Goal: Task Accomplishment & Management: Complete application form

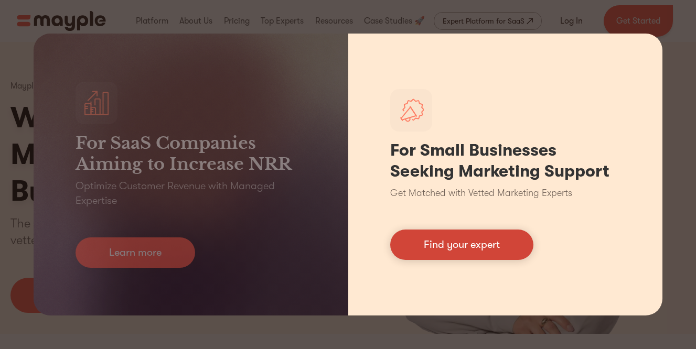
click at [469, 246] on link "Find your expert" at bounding box center [461, 245] width 143 height 30
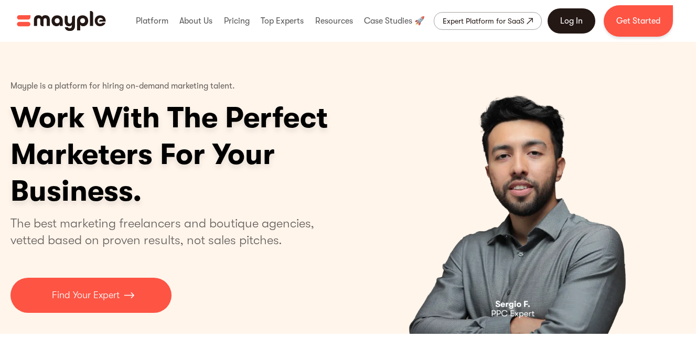
click at [562, 20] on link "Log In" at bounding box center [571, 20] width 48 height 25
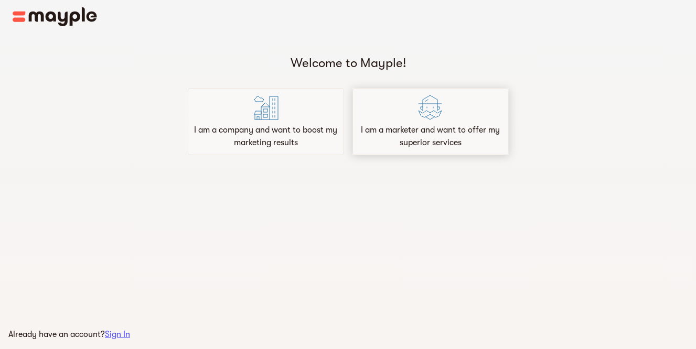
click at [463, 101] on div "I am a marketer and want to offer my superior services" at bounding box center [430, 121] width 156 height 67
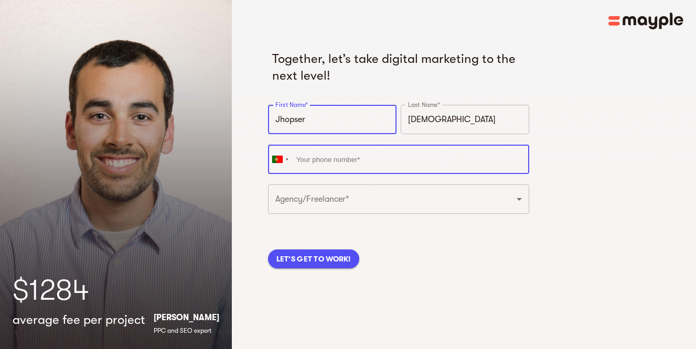
click at [340, 163] on input "tel" at bounding box center [399, 159] width 262 height 29
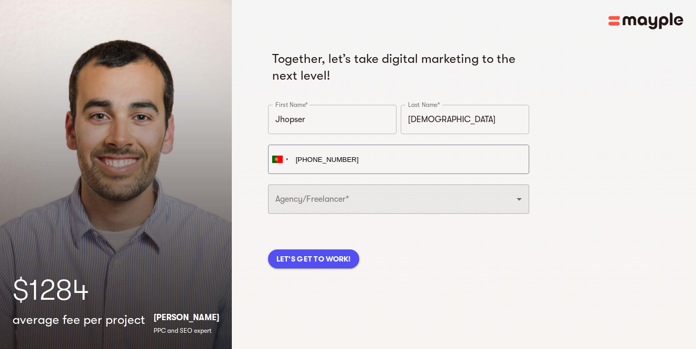
type input "[PHONE_NUMBER]"
click at [321, 190] on select "Freelancer Digital Agency" at bounding box center [399, 199] width 262 height 29
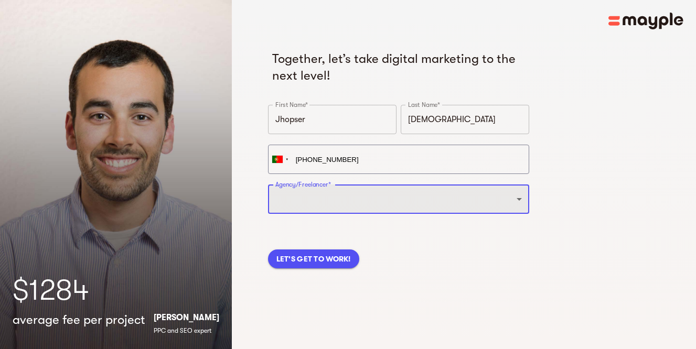
select select "FREELANCER"
click at [268, 185] on select "Freelancer Digital Agency" at bounding box center [399, 199] width 262 height 29
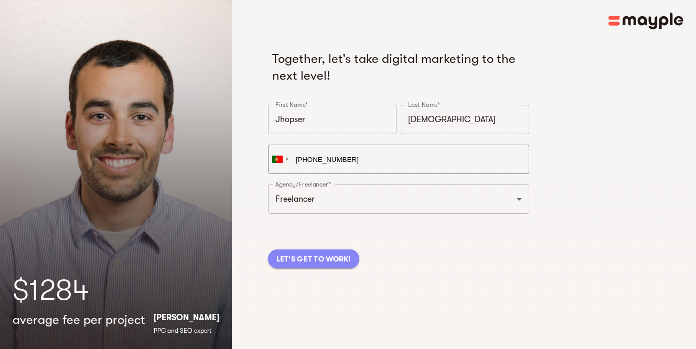
click at [318, 262] on span "LET'S GET TO WORK!" at bounding box center [313, 259] width 74 height 13
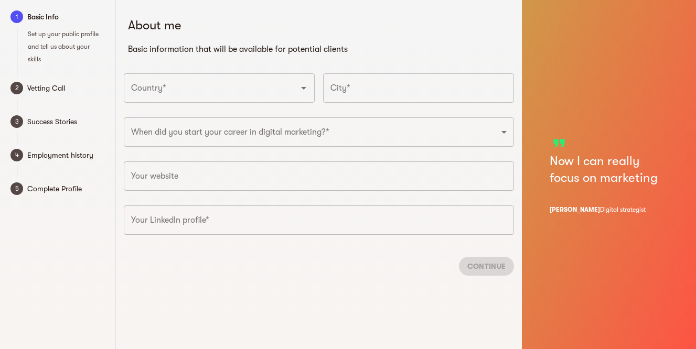
click at [221, 86] on input "Country*" at bounding box center [204, 88] width 152 height 20
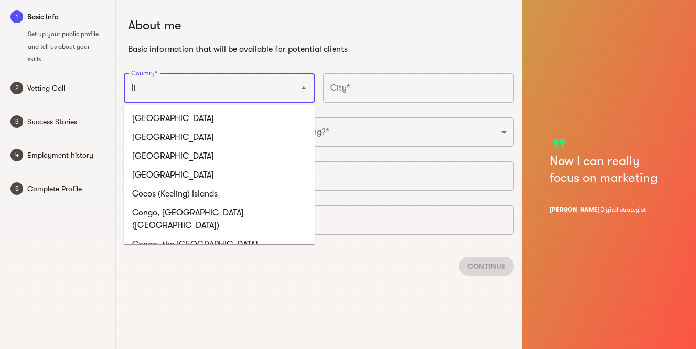
type input "l"
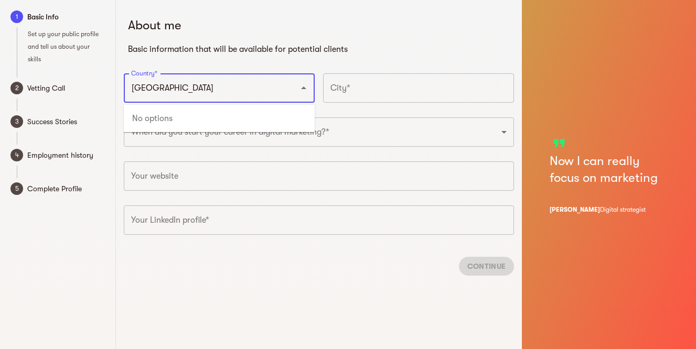
type input "[GEOGRAPHIC_DATA]"
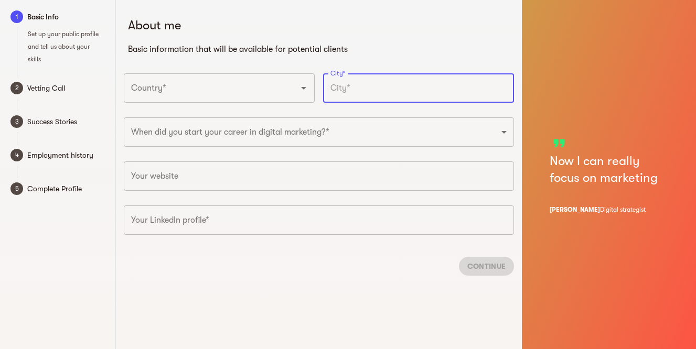
click at [350, 96] on input "text" at bounding box center [418, 87] width 191 height 29
click at [210, 98] on div "Country*" at bounding box center [219, 87] width 191 height 29
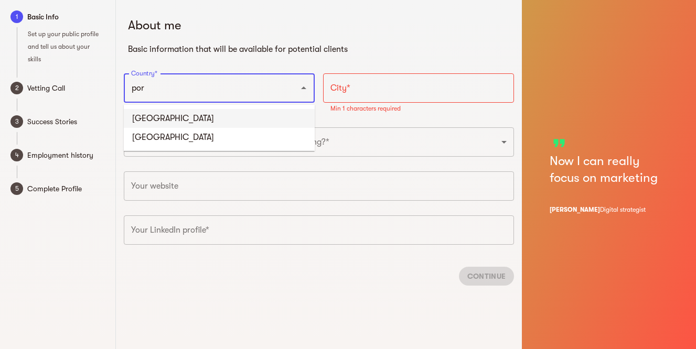
click at [158, 118] on li "[GEOGRAPHIC_DATA]" at bounding box center [219, 118] width 191 height 19
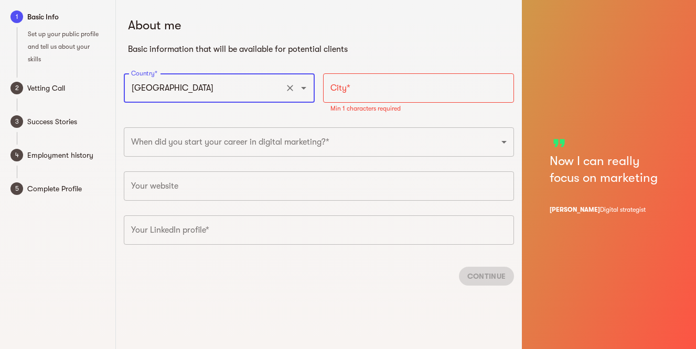
type input "[GEOGRAPHIC_DATA]"
click at [377, 88] on input "text" at bounding box center [418, 87] width 191 height 29
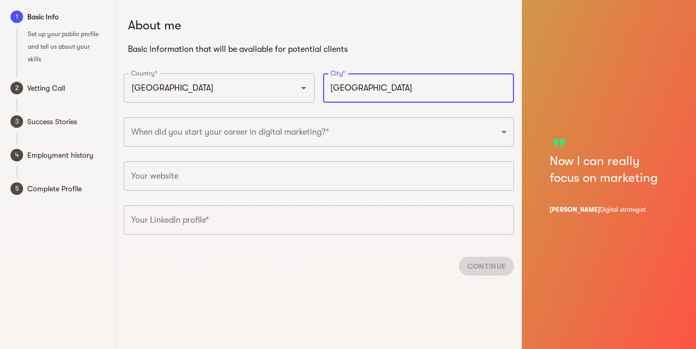
type input "[GEOGRAPHIC_DATA]"
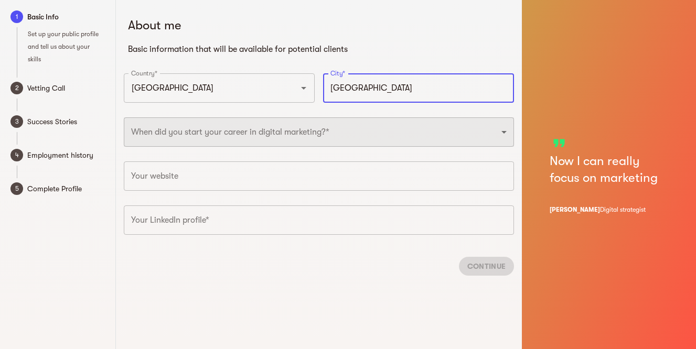
click at [264, 129] on select "2025 2024 2023 2022 2021 2020 2019 2018 2017 2016 2015 2014 2013 2012 2011 2010…" at bounding box center [319, 131] width 390 height 29
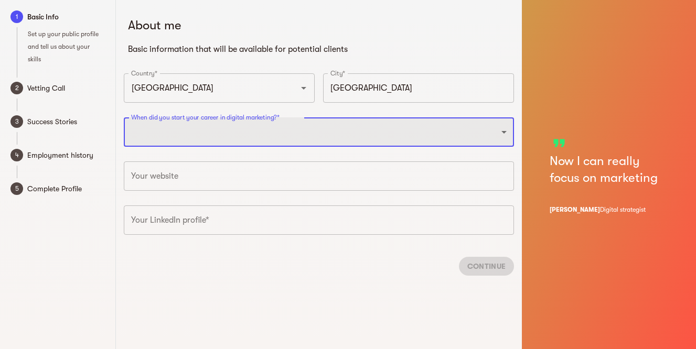
select select "2023"
click at [124, 117] on select "2025 2024 2023 2022 2021 2020 2019 2018 2017 2016 2015 2014 2013 2012 2011 2010…" at bounding box center [319, 131] width 390 height 29
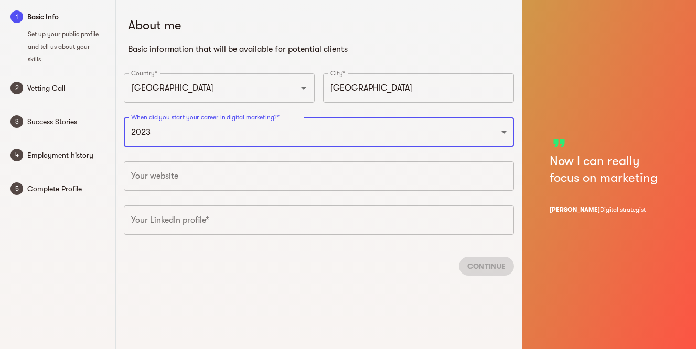
click at [192, 182] on input "text" at bounding box center [319, 175] width 390 height 29
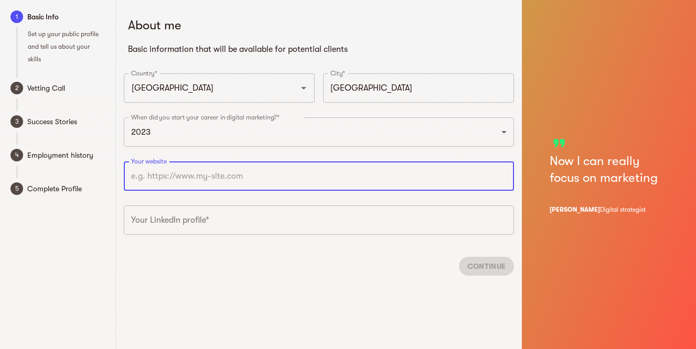
click at [191, 221] on input "text" at bounding box center [319, 219] width 390 height 29
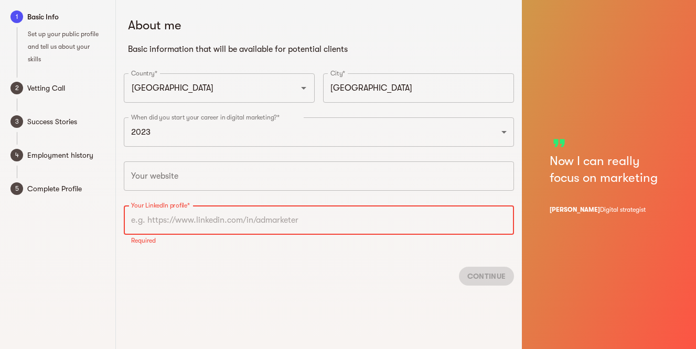
paste input "[DOMAIN_NAME][URL][PERSON_NAME]"
type input "[DOMAIN_NAME][URL][PERSON_NAME]"
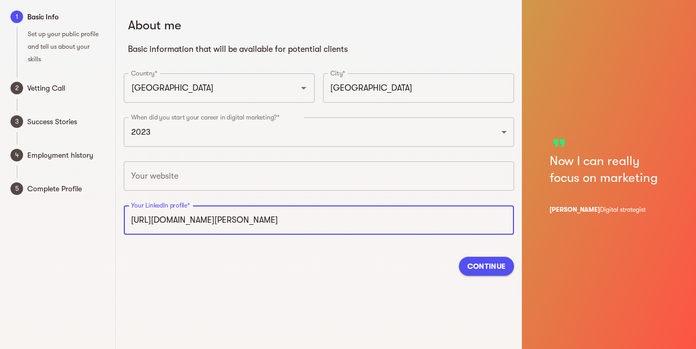
click at [483, 265] on span "Continue" at bounding box center [486, 266] width 38 height 13
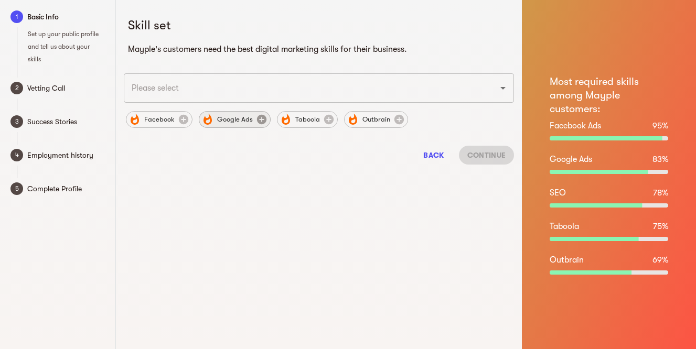
click at [258, 120] on icon at bounding box center [261, 119] width 9 height 9
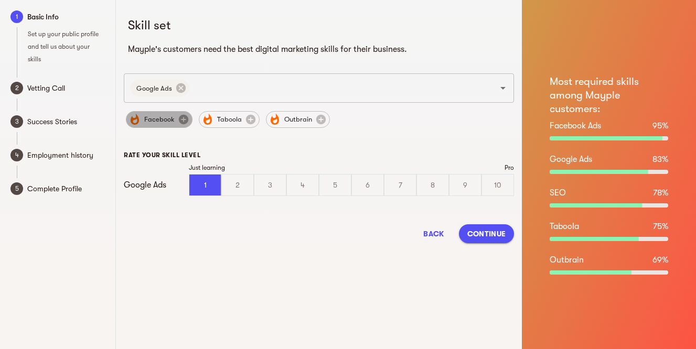
click at [185, 120] on icon at bounding box center [183, 119] width 9 height 9
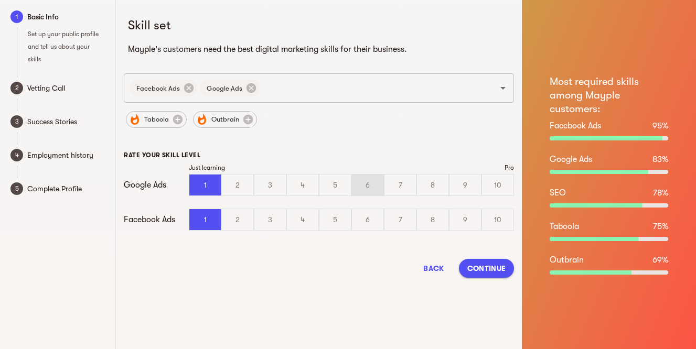
click at [374, 182] on div "6" at bounding box center [367, 185] width 31 height 21
click at [0, 0] on input "6" at bounding box center [0, 0] width 0 height 0
click at [403, 219] on div "7" at bounding box center [399, 219] width 31 height 21
click at [0, 0] on input "7" at bounding box center [0, 0] width 0 height 0
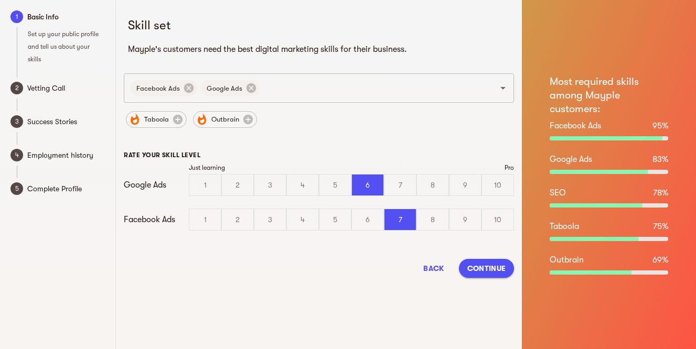
click at [481, 276] on button "Continue" at bounding box center [486, 268] width 55 height 19
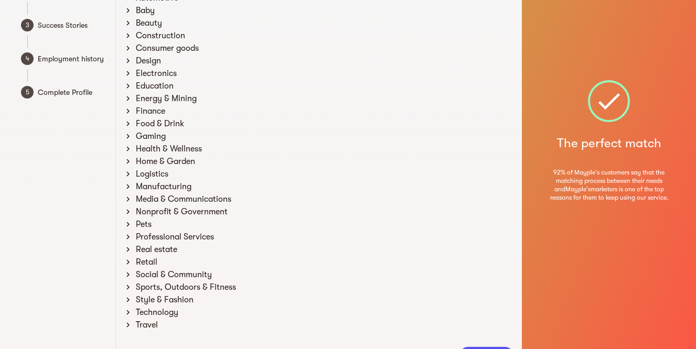
scroll to position [147, 0]
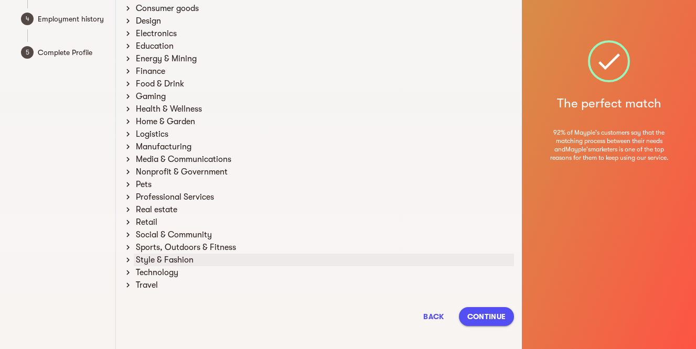
click at [147, 261] on div "Style & Fashion" at bounding box center [324, 260] width 380 height 13
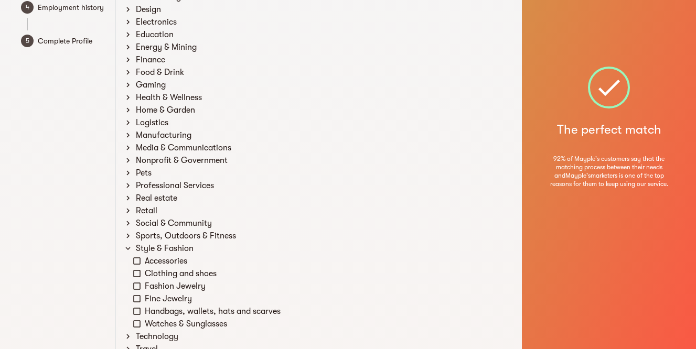
scroll to position [162, 0]
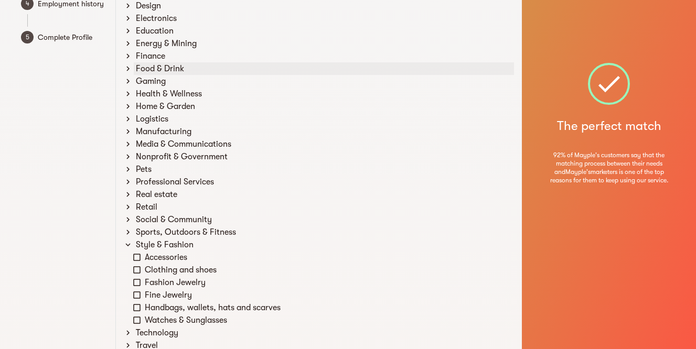
click at [127, 67] on icon at bounding box center [127, 68] width 9 height 9
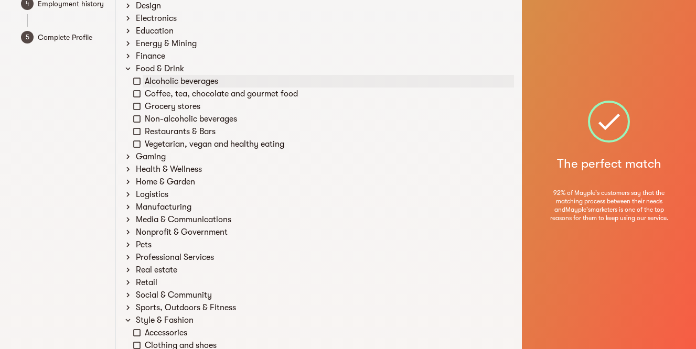
click at [135, 81] on icon at bounding box center [136, 81] width 9 height 9
click at [138, 96] on icon at bounding box center [136, 93] width 9 height 9
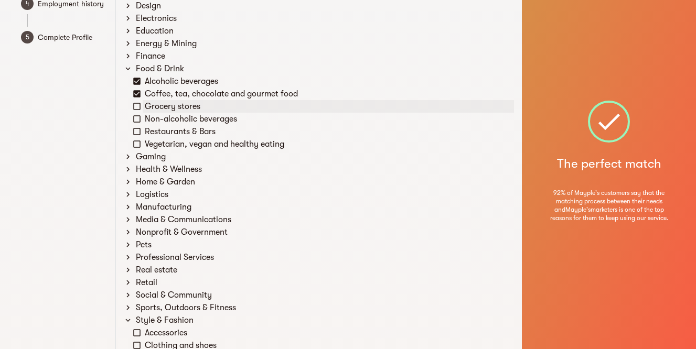
click at [137, 107] on icon at bounding box center [136, 106] width 9 height 9
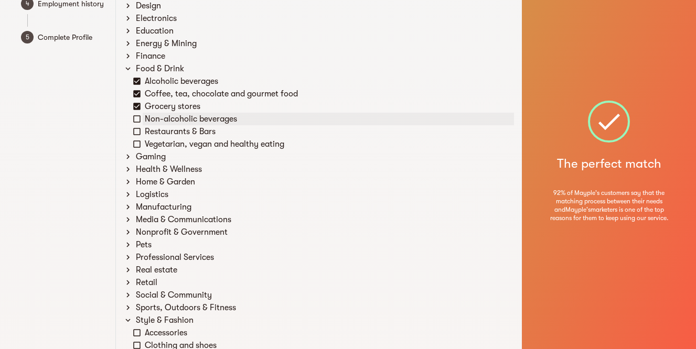
click at [137, 113] on div "Non-alcoholic beverages" at bounding box center [323, 119] width 381 height 13
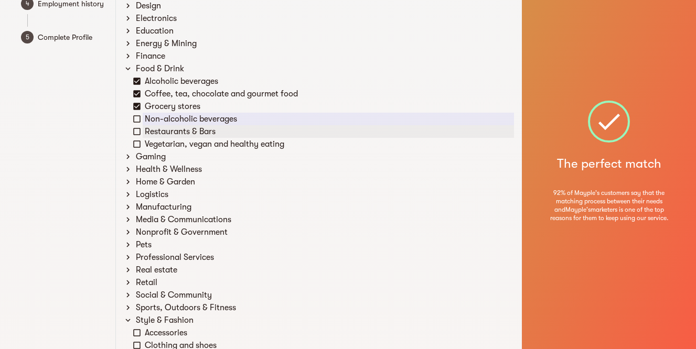
click at [137, 134] on icon at bounding box center [136, 131] width 9 height 9
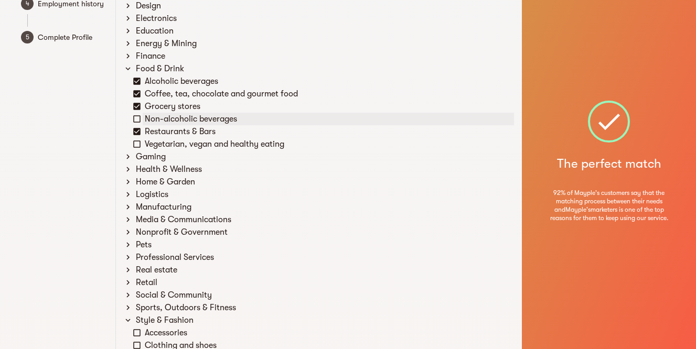
click at [137, 119] on icon at bounding box center [136, 118] width 9 height 9
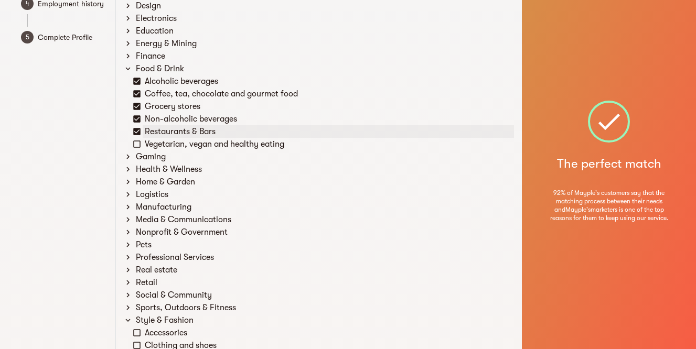
click at [136, 136] on div "Restaurants & Bars" at bounding box center [323, 131] width 381 height 13
click at [135, 147] on icon at bounding box center [136, 143] width 7 height 7
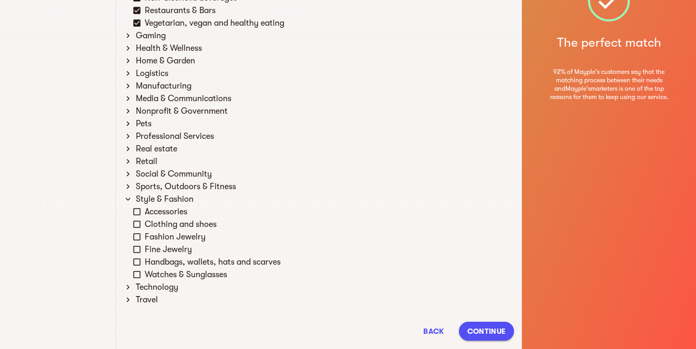
scroll to position [285, 0]
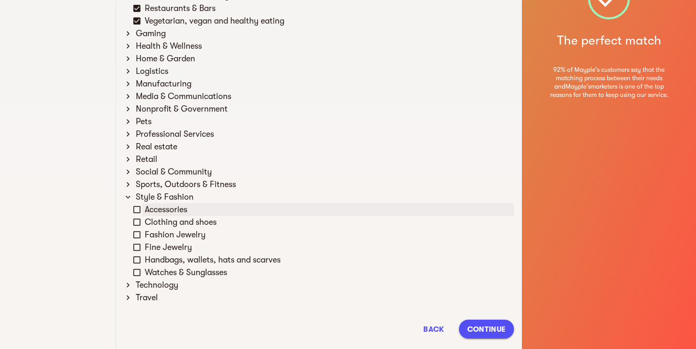
click at [138, 213] on icon at bounding box center [136, 209] width 7 height 7
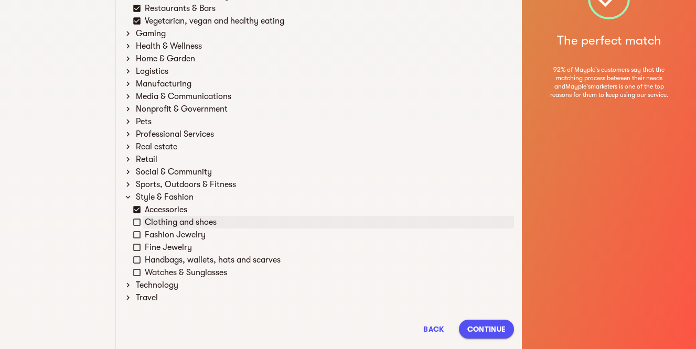
click at [138, 223] on icon at bounding box center [136, 222] width 9 height 9
click at [136, 241] on div "Fine Jewelry" at bounding box center [323, 247] width 381 height 13
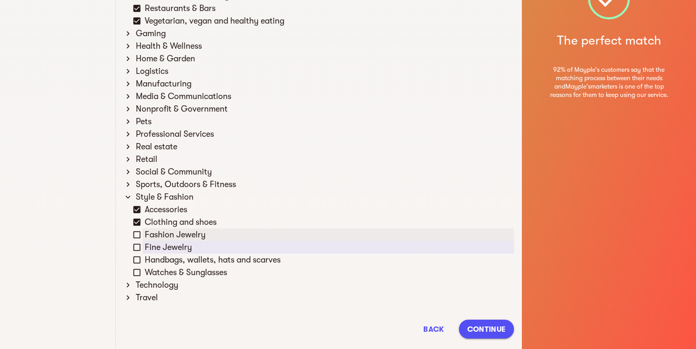
click at [136, 234] on icon at bounding box center [136, 234] width 9 height 9
click at [135, 246] on icon at bounding box center [136, 247] width 9 height 9
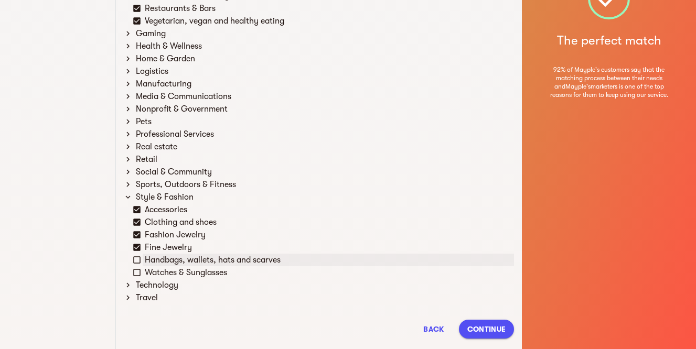
click at [137, 265] on div "Handbags, wallets, hats and scarves" at bounding box center [323, 260] width 381 height 13
click at [137, 261] on icon at bounding box center [136, 259] width 9 height 9
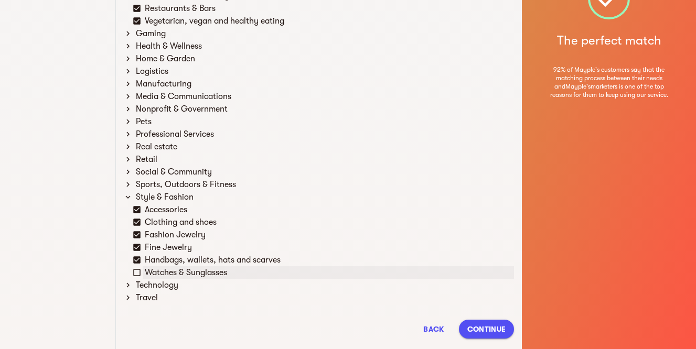
click at [136, 268] on icon at bounding box center [136, 272] width 9 height 9
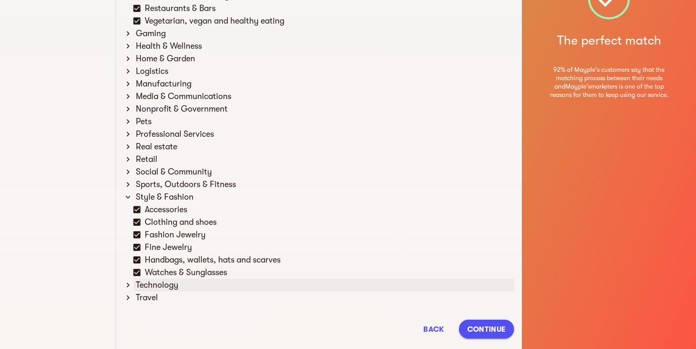
click at [127, 288] on icon at bounding box center [127, 284] width 9 height 9
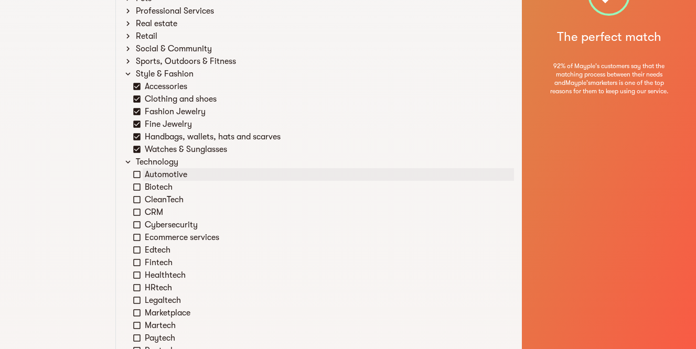
click at [134, 296] on div "Automotive Biotech CleanTech CRM Cybersecurity Ecommerce services Edtech Fintec…" at bounding box center [323, 287] width 381 height 239
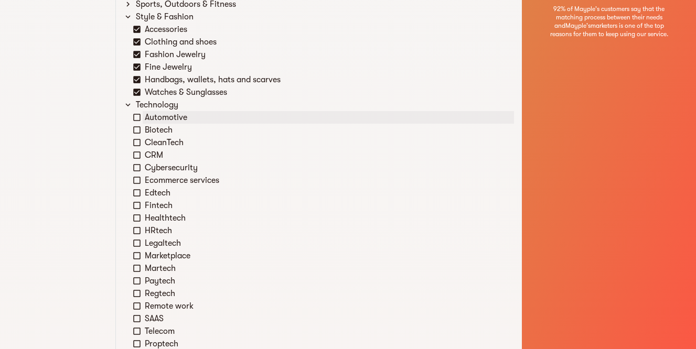
scroll to position [537, 0]
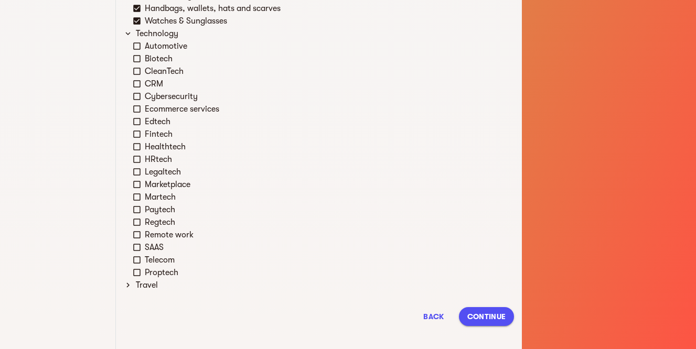
click at [478, 307] on button "Continue" at bounding box center [486, 316] width 55 height 19
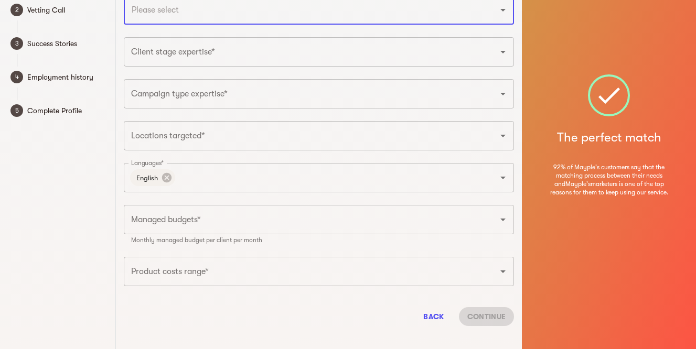
scroll to position [0, 0]
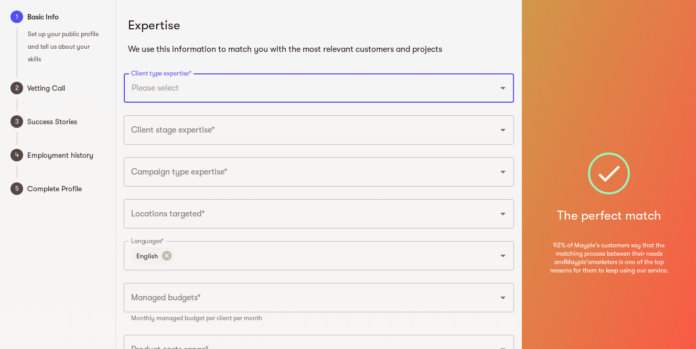
click at [283, 61] on div "Expertise We use this information to match you with the most relevant customers…" at bounding box center [318, 206] width 403 height 413
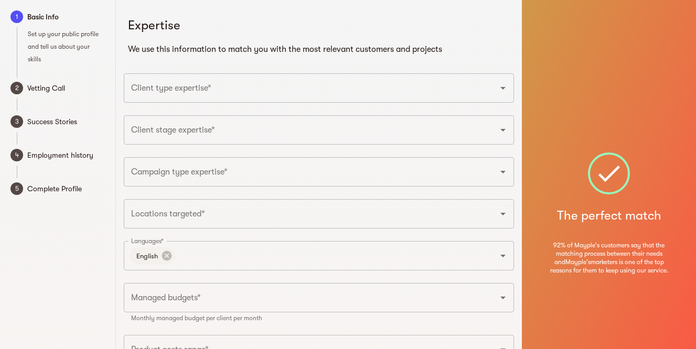
click at [279, 81] on input "Client type expertise*" at bounding box center [303, 88] width 351 height 20
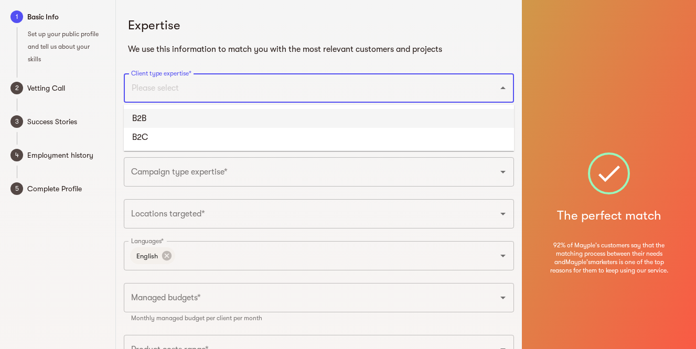
click at [186, 110] on li "B2B" at bounding box center [319, 118] width 390 height 19
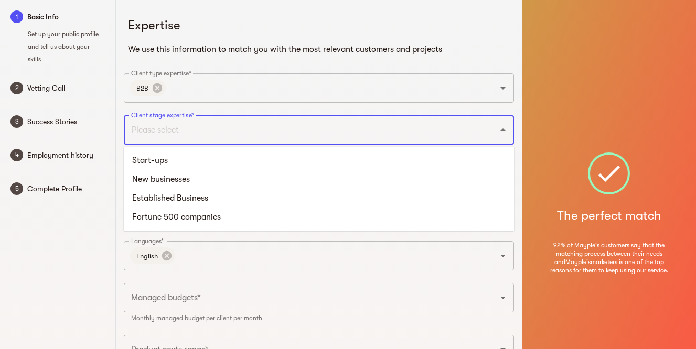
click at [153, 132] on input "Client stage expertise*" at bounding box center [303, 130] width 351 height 20
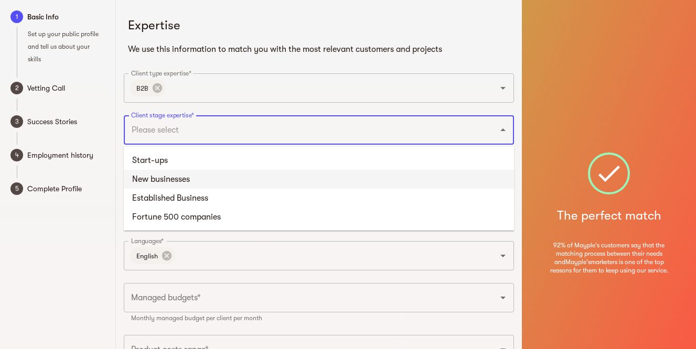
click at [165, 178] on li "New businesses" at bounding box center [319, 179] width 390 height 19
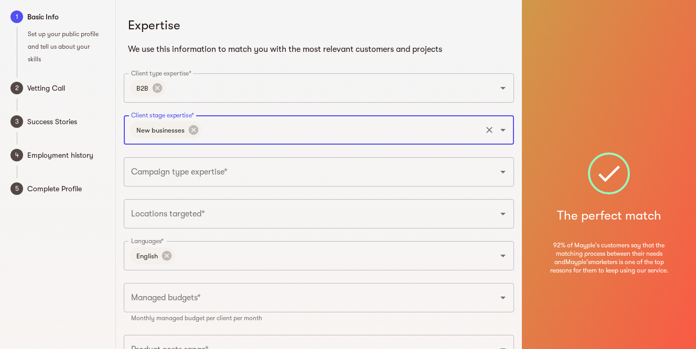
click at [506, 133] on icon "Open" at bounding box center [502, 130] width 13 height 13
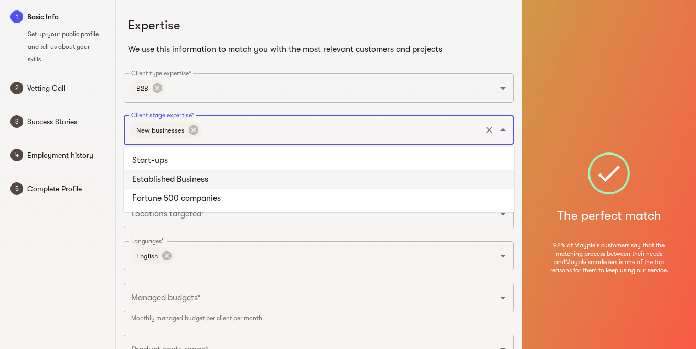
click at [205, 183] on li "Established Business" at bounding box center [319, 179] width 390 height 19
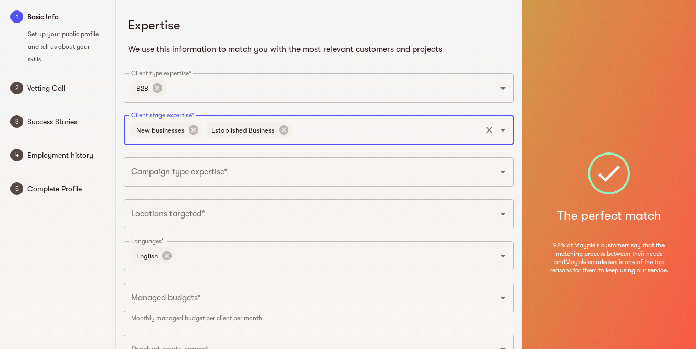
click at [231, 182] on div "Campaign type expertise*" at bounding box center [319, 171] width 390 height 29
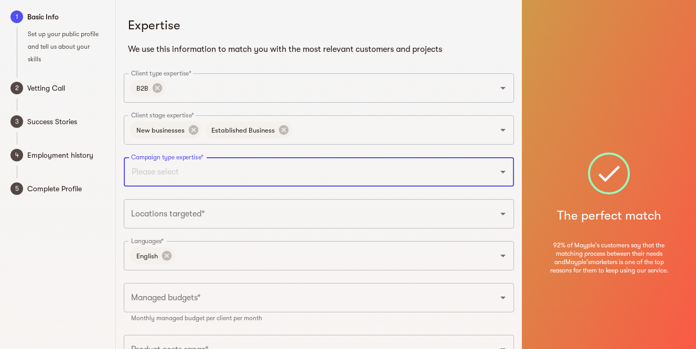
click at [507, 173] on icon "Open" at bounding box center [502, 172] width 13 height 13
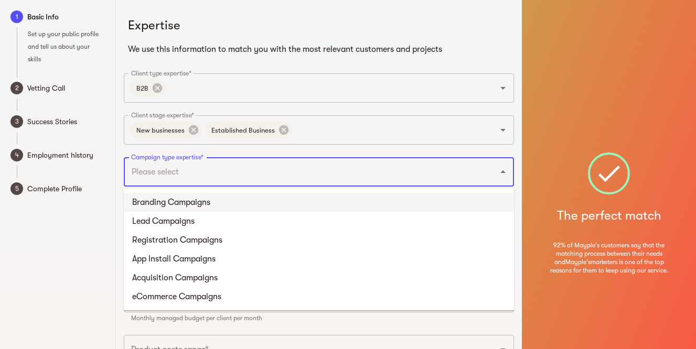
click at [220, 196] on li "Branding Campaigns" at bounding box center [319, 202] width 390 height 19
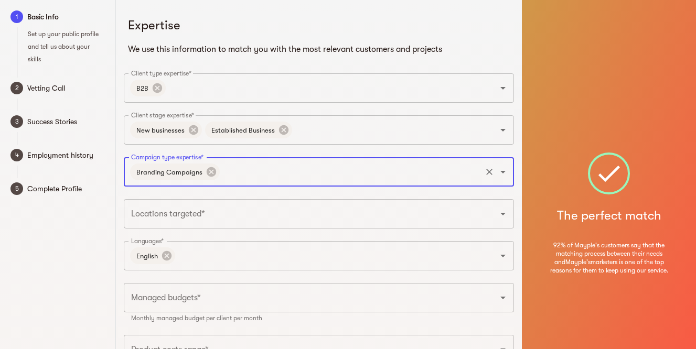
click at [504, 170] on icon "Open" at bounding box center [502, 172] width 13 height 13
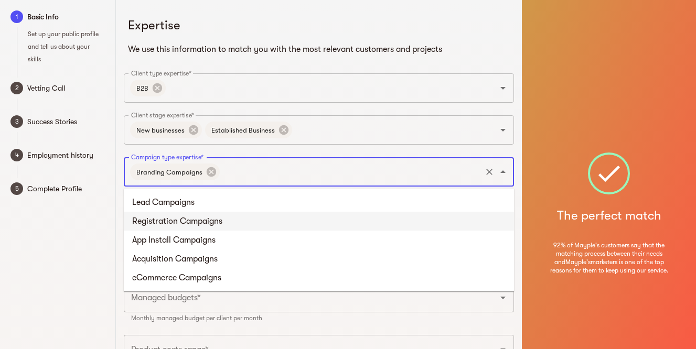
click at [246, 221] on li "Registration Campaigns" at bounding box center [319, 221] width 390 height 19
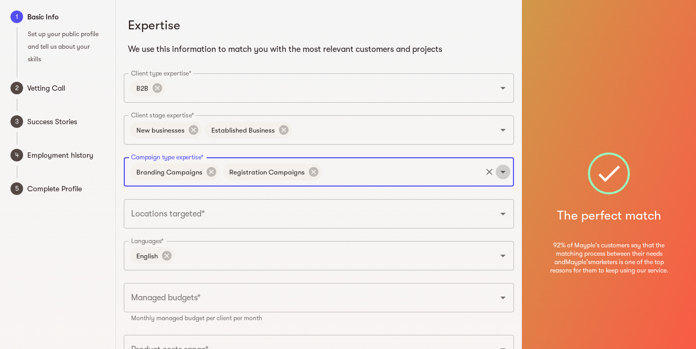
click at [501, 175] on icon "Open" at bounding box center [502, 172] width 13 height 13
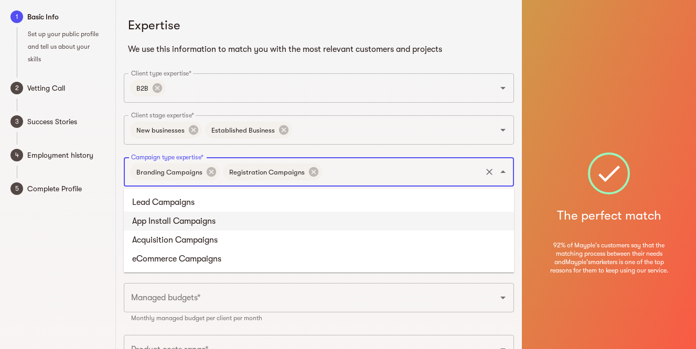
click at [192, 223] on li "App Install Campaigns" at bounding box center [319, 221] width 390 height 19
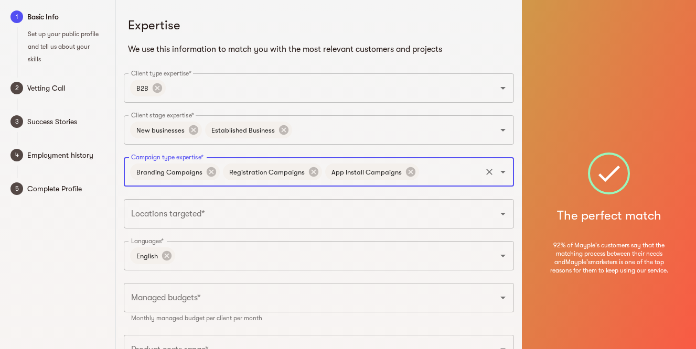
click at [502, 179] on div "Branding Campaigns Registration Campaigns App Install Campaigns Campaign type e…" at bounding box center [319, 171] width 390 height 29
click at [503, 172] on icon "Open" at bounding box center [502, 172] width 5 height 3
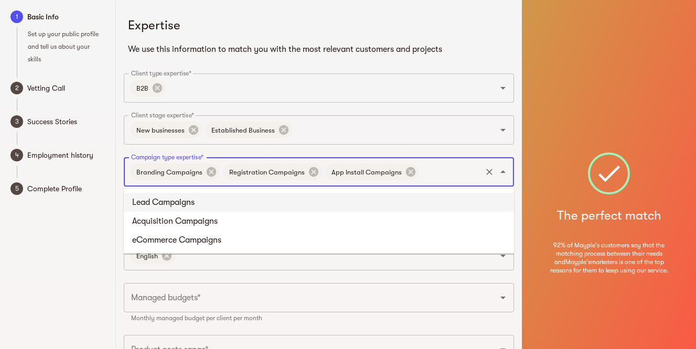
click at [207, 197] on li "Lead Campaigns" at bounding box center [319, 202] width 390 height 19
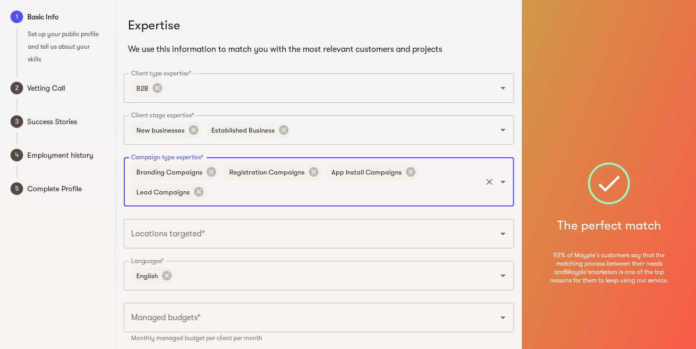
click at [505, 182] on icon "Open" at bounding box center [502, 182] width 13 height 13
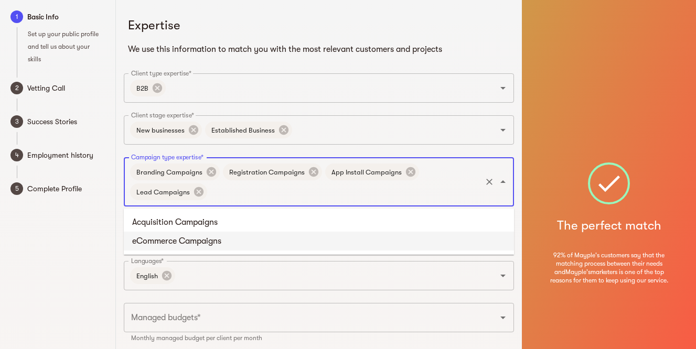
click at [275, 248] on li "eCommerce Campaigns" at bounding box center [319, 241] width 390 height 19
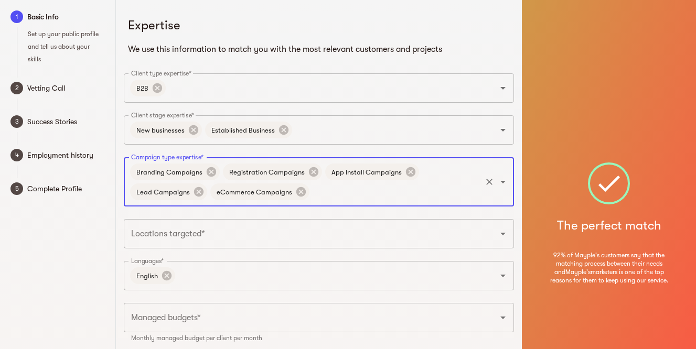
click at [248, 243] on input "Locations targeted*" at bounding box center [303, 234] width 351 height 20
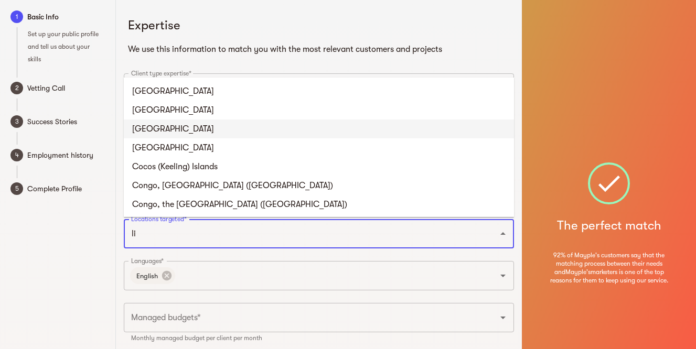
type input "l"
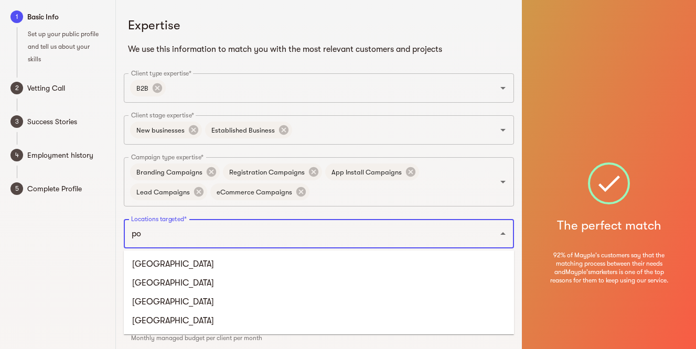
type input "por"
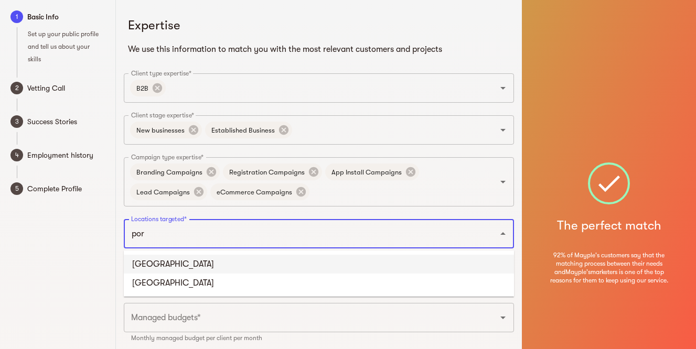
click at [151, 260] on li "[GEOGRAPHIC_DATA]" at bounding box center [319, 264] width 390 height 19
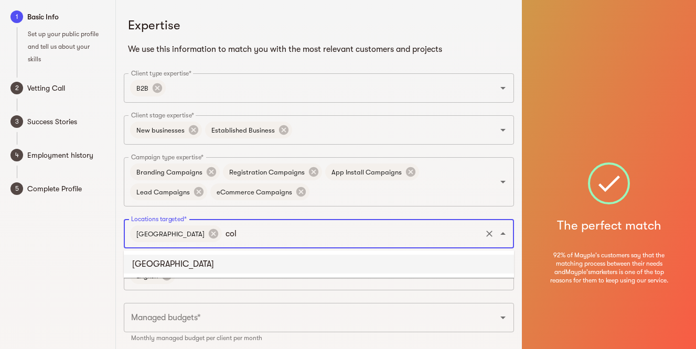
type input "colo"
click at [148, 266] on li "[GEOGRAPHIC_DATA]" at bounding box center [319, 264] width 390 height 19
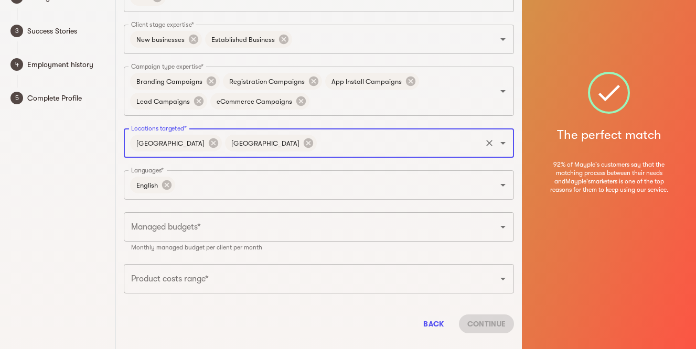
scroll to position [98, 0]
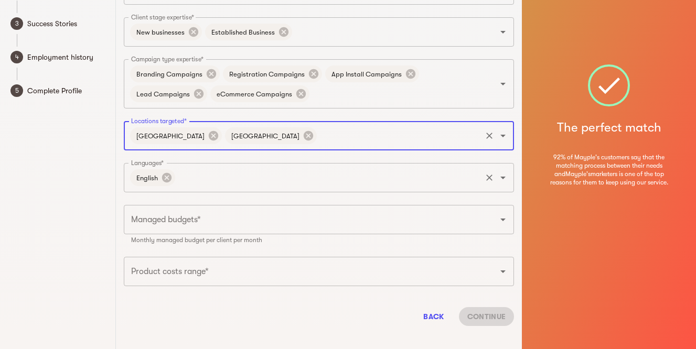
click at [506, 180] on icon "Open" at bounding box center [502, 177] width 13 height 13
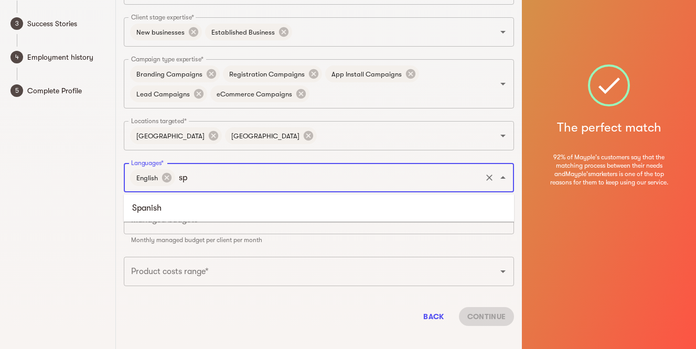
type input "spa"
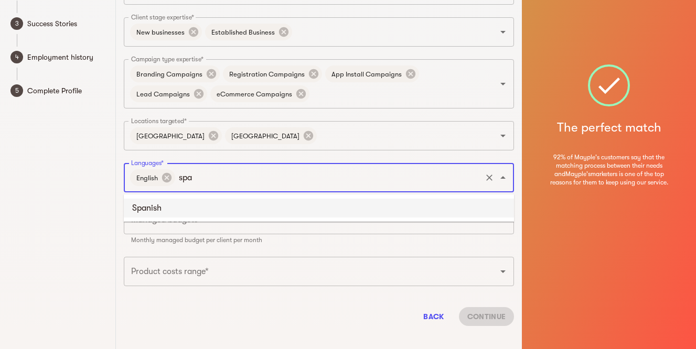
click at [372, 203] on li "Spanish" at bounding box center [319, 208] width 390 height 19
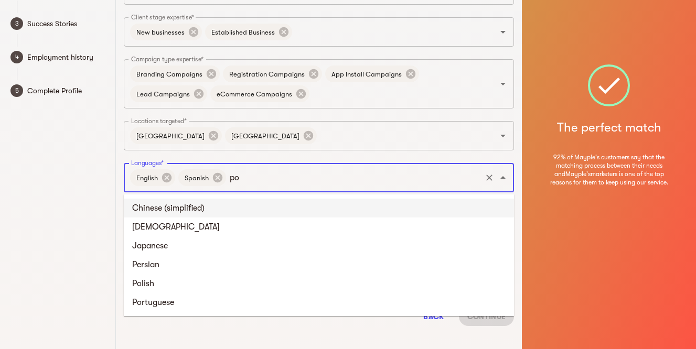
type input "por"
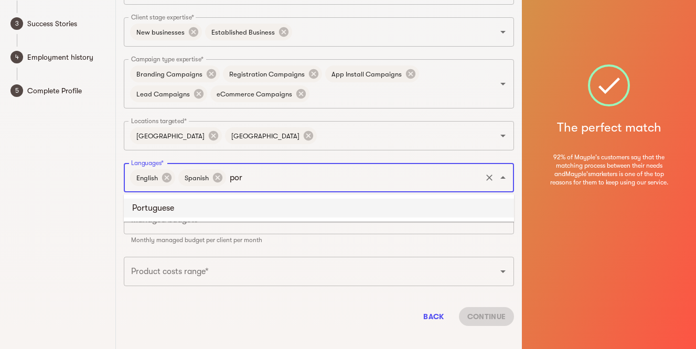
click at [215, 211] on li "Portuguese" at bounding box center [319, 208] width 390 height 19
click at [198, 233] on div "Managed budgets*" at bounding box center [319, 219] width 390 height 29
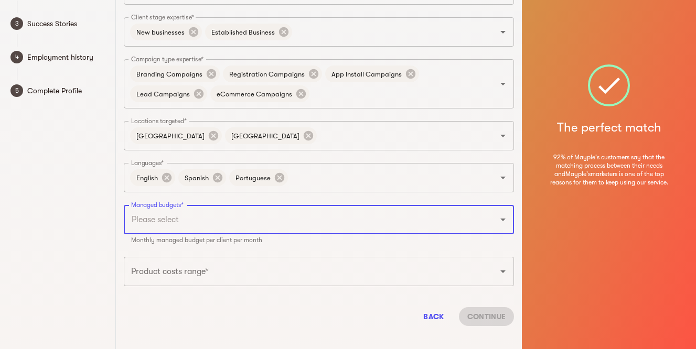
click at [508, 225] on icon "Open" at bounding box center [502, 219] width 13 height 13
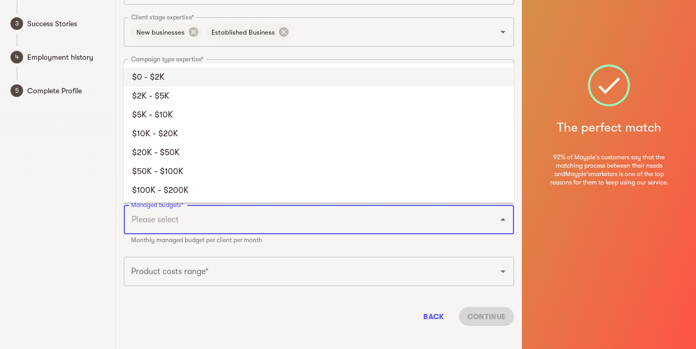
click at [178, 84] on li "$0 - $2K" at bounding box center [319, 77] width 390 height 19
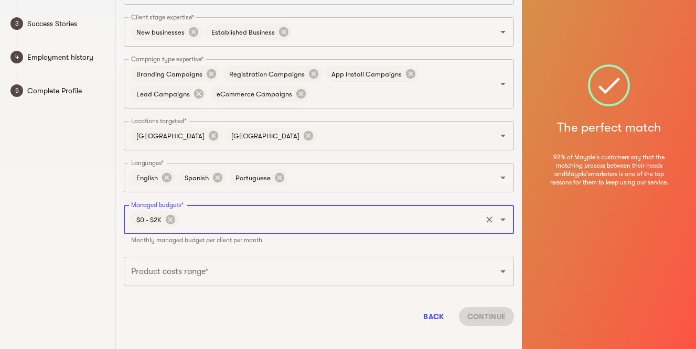
click at [181, 272] on input "Product costs range*" at bounding box center [303, 272] width 351 height 20
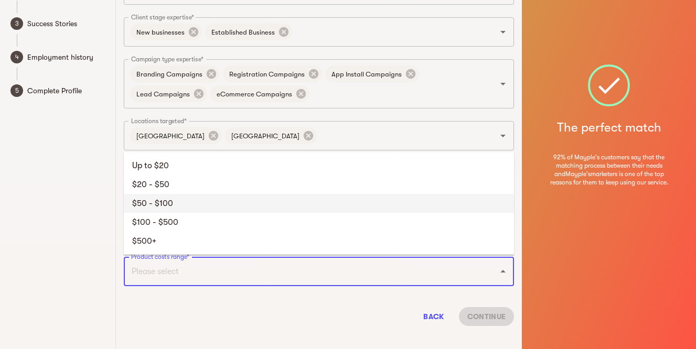
click at [155, 199] on li "$50 - $100" at bounding box center [319, 203] width 390 height 19
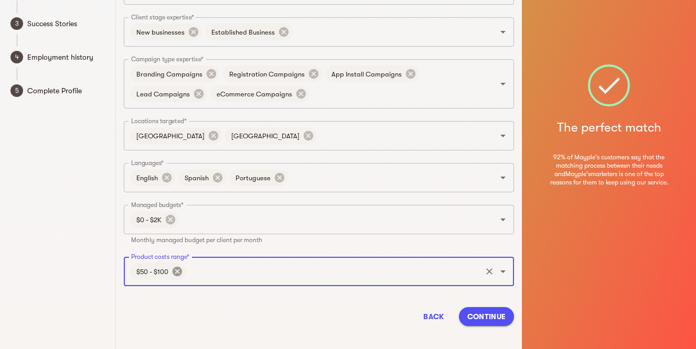
click at [177, 270] on icon at bounding box center [177, 272] width 12 height 12
click at [180, 271] on input "Product costs range*" at bounding box center [303, 272] width 351 height 20
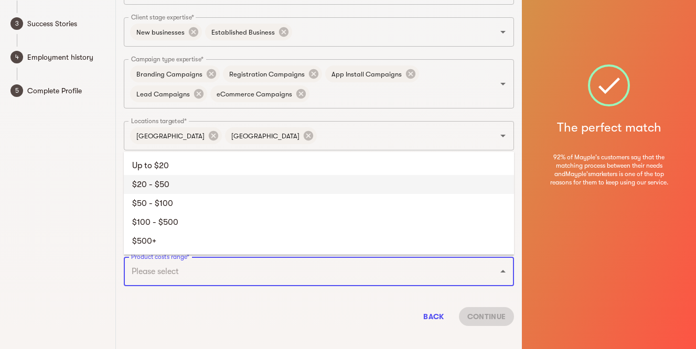
click at [161, 177] on li "$20 - $50" at bounding box center [319, 184] width 390 height 19
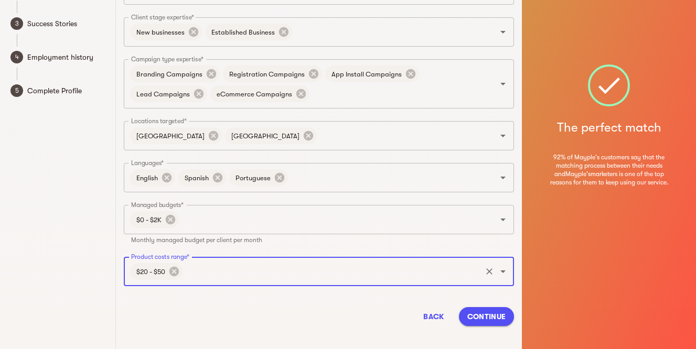
click at [475, 317] on span "Continue" at bounding box center [486, 316] width 38 height 13
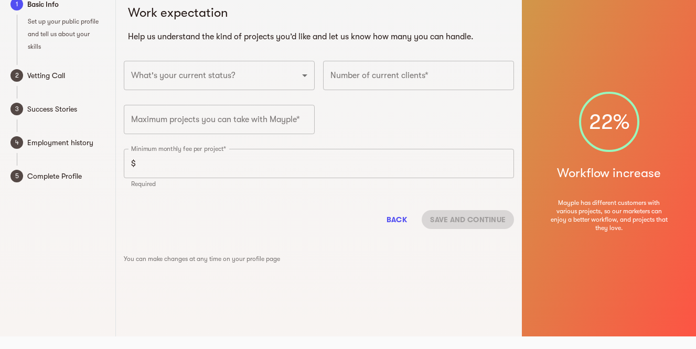
scroll to position [0, 0]
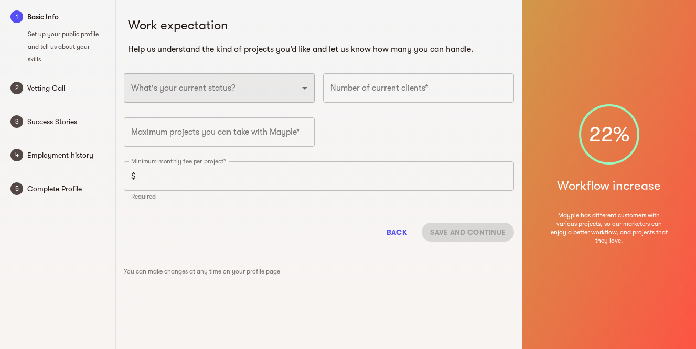
click at [253, 87] on select "Full-time freelancer [DEMOGRAPHIC_DATA] job New-freelancing [DEMOGRAPHIC_DATA]-…" at bounding box center [219, 87] width 191 height 29
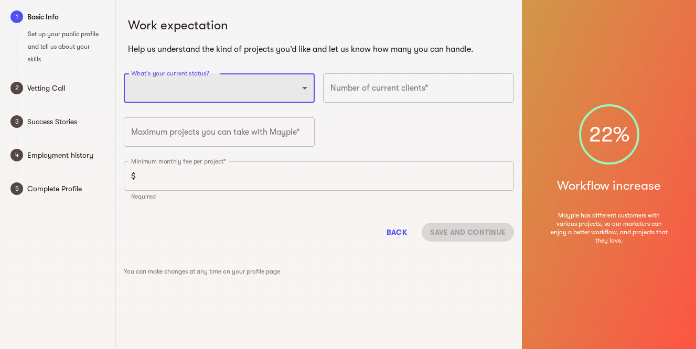
select select "NEW_FREELANCER"
click at [124, 73] on select "Full-time freelancer [DEMOGRAPHIC_DATA] job New-freelancing [DEMOGRAPHIC_DATA]-…" at bounding box center [219, 87] width 191 height 29
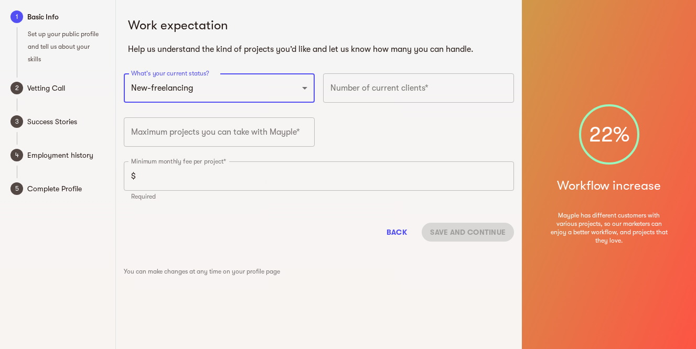
click at [365, 97] on input "number" at bounding box center [418, 87] width 191 height 29
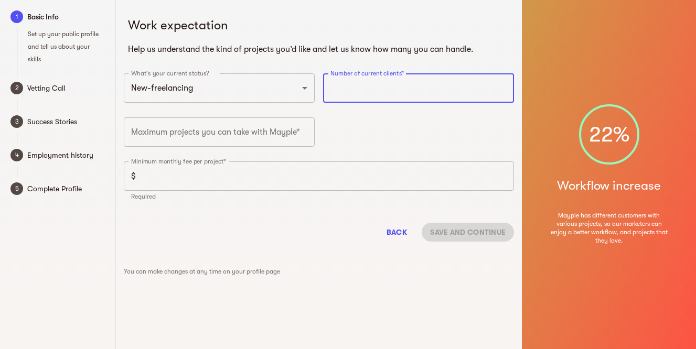
type input "3"
type input "10"
click at [166, 142] on input "number" at bounding box center [219, 131] width 191 height 29
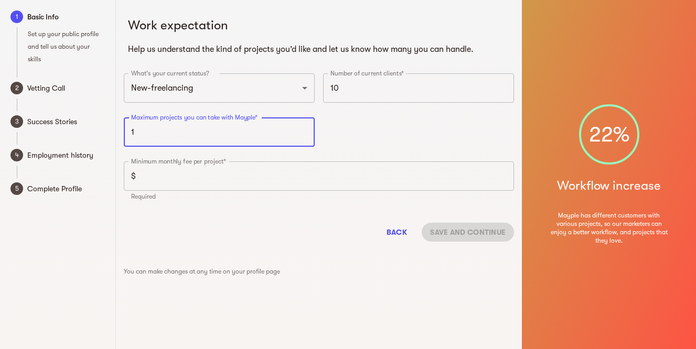
click at [299, 132] on input "1" at bounding box center [219, 131] width 191 height 29
type input "10"
click at [201, 173] on input "number" at bounding box center [327, 175] width 374 height 29
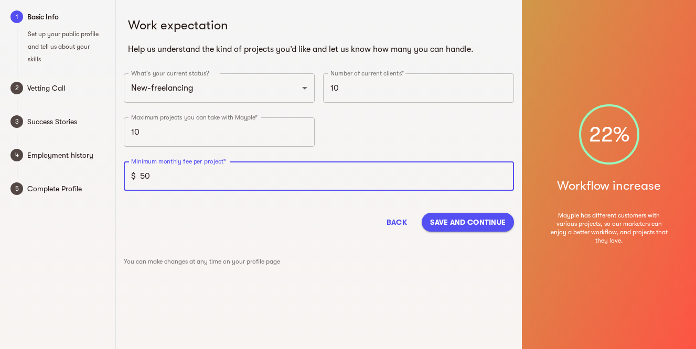
type input "5"
type input "600"
click at [479, 217] on span "Save and continue" at bounding box center [467, 222] width 75 height 13
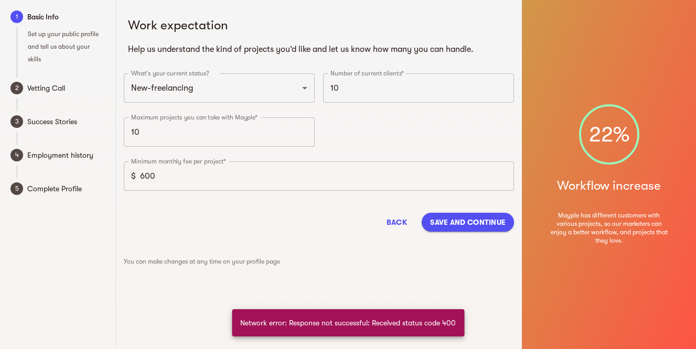
click at [205, 144] on input "10" at bounding box center [219, 131] width 191 height 29
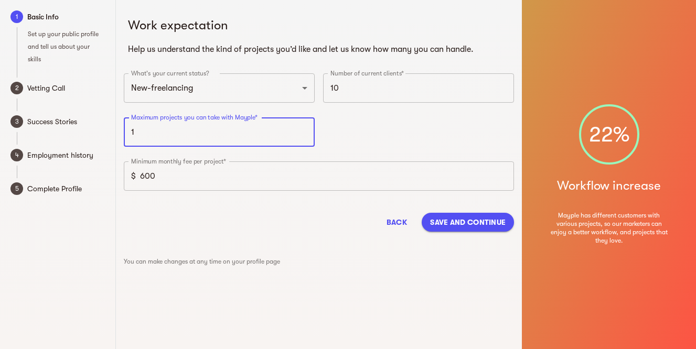
type input "1"
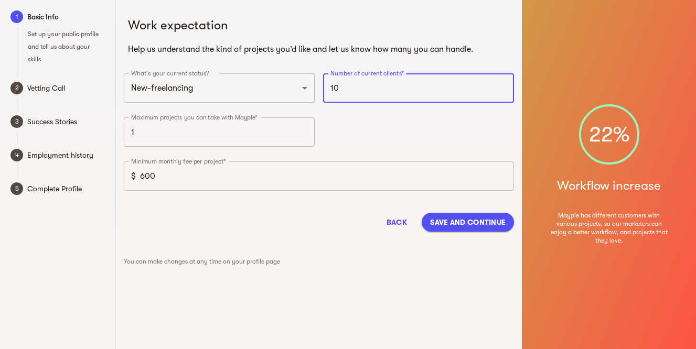
click at [374, 92] on input "10" at bounding box center [418, 87] width 191 height 29
type input "1"
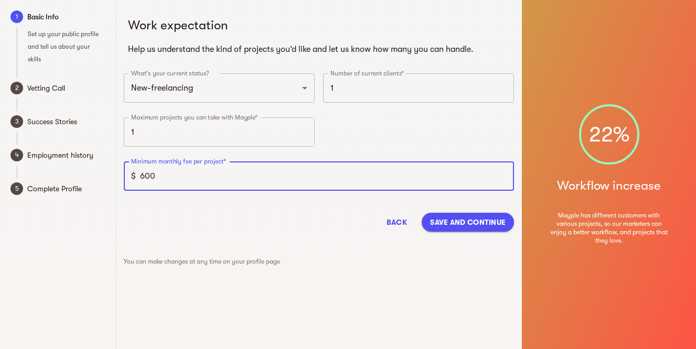
click at [170, 175] on input "600" at bounding box center [327, 175] width 374 height 29
type input "6"
type input "100"
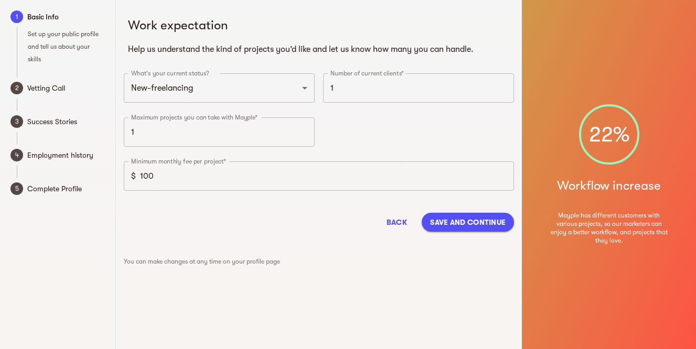
click at [479, 208] on div "Back Save and continue" at bounding box center [319, 222] width 390 height 36
click at [466, 220] on span "Save and continue" at bounding box center [467, 222] width 75 height 13
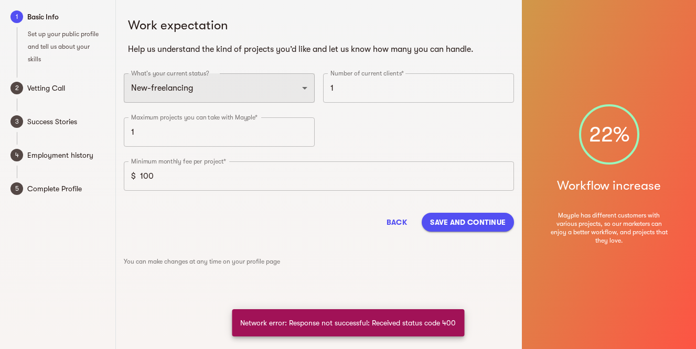
click at [302, 88] on select "Full-time freelancer [DEMOGRAPHIC_DATA] job New-freelancing [DEMOGRAPHIC_DATA]-…" at bounding box center [219, 87] width 191 height 29
select select "FULLTIME_FREELANCER"
click at [124, 73] on select "Full-time freelancer [DEMOGRAPHIC_DATA] job New-freelancing [DEMOGRAPHIC_DATA]-…" at bounding box center [219, 87] width 191 height 29
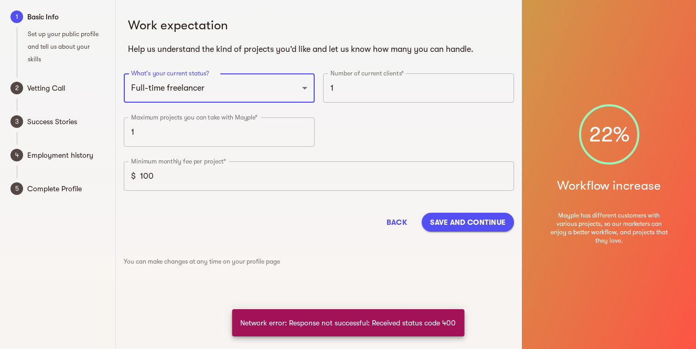
click at [456, 224] on span "Save and continue" at bounding box center [467, 222] width 75 height 13
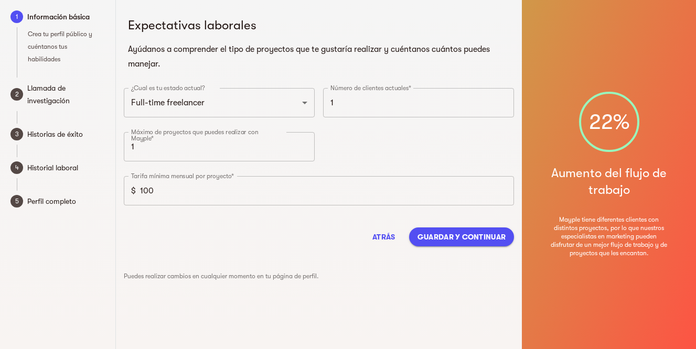
click at [355, 125] on div "Número de clientes actuales* 1 Número de clientes actuales*" at bounding box center [418, 106] width 199 height 44
click at [361, 100] on input "1" at bounding box center [418, 102] width 191 height 29
type input "3"
click at [159, 151] on input "1" at bounding box center [219, 146] width 191 height 29
type input "1"
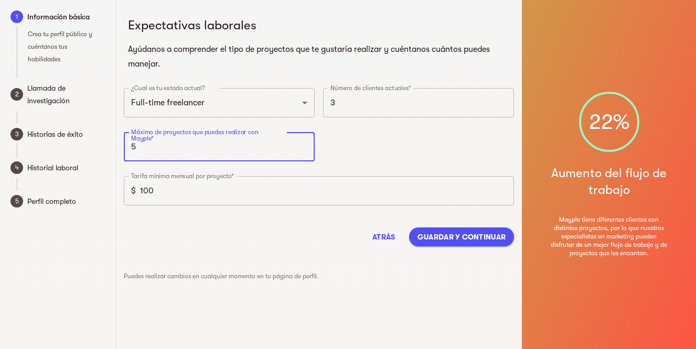
type input "5"
click at [173, 187] on input "100" at bounding box center [327, 190] width 374 height 29
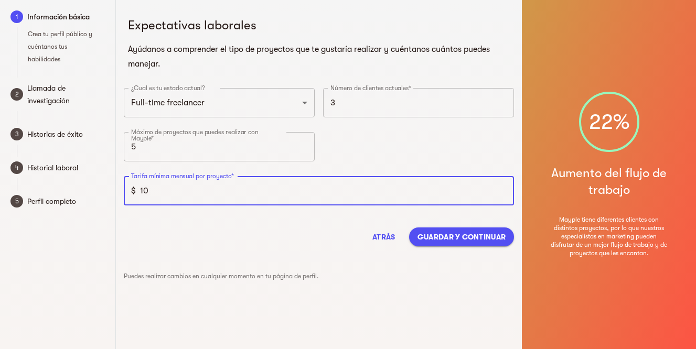
type input "1"
type input "50"
click at [440, 238] on font "Guardar y continuar" at bounding box center [461, 237] width 88 height 8
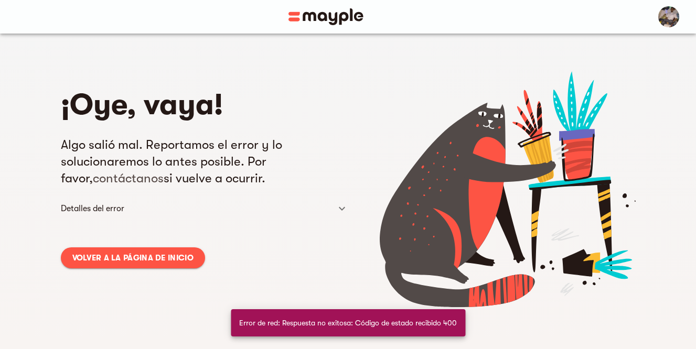
click at [138, 260] on font "Volver a la página de inicio" at bounding box center [132, 257] width 121 height 9
